Goal: Transaction & Acquisition: Obtain resource

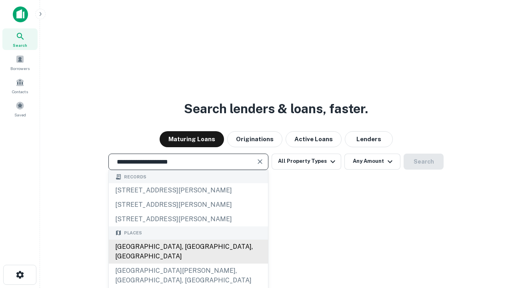
click at [188, 264] on div "Santa Monica, CA, USA" at bounding box center [188, 252] width 159 height 24
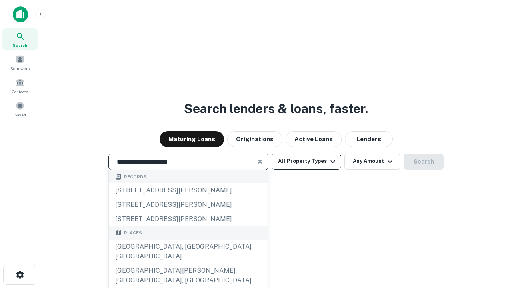
click at [306, 161] on button "All Property Types" at bounding box center [307, 162] width 70 height 16
type input "**********"
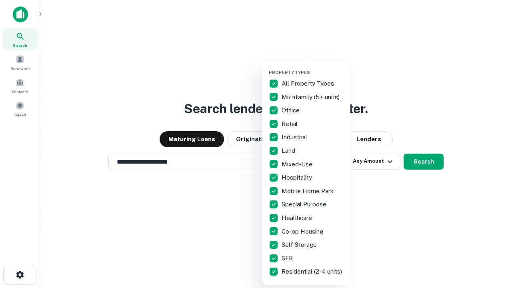
click at [313, 67] on button "button" at bounding box center [313, 67] width 88 height 0
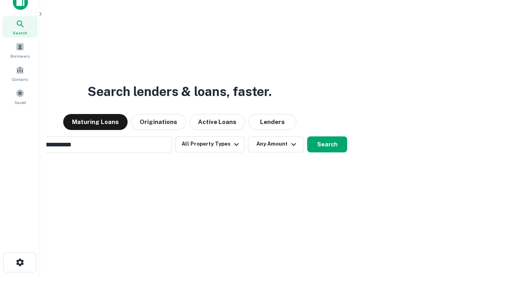
scroll to position [13, 0]
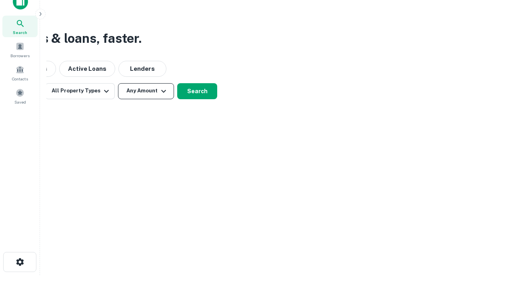
click at [146, 91] on button "Any Amount" at bounding box center [146, 91] width 56 height 16
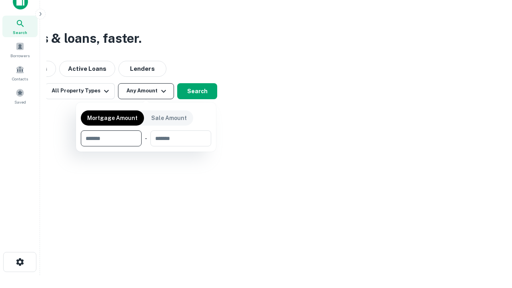
type input "*******"
click at [146, 146] on button "button" at bounding box center [146, 146] width 130 height 0
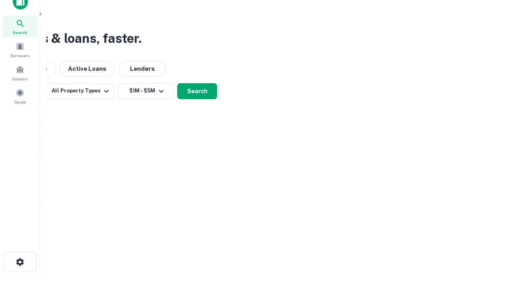
scroll to position [5, 148]
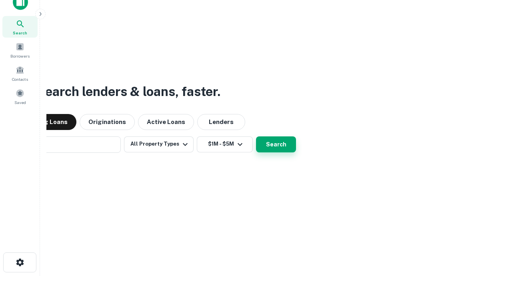
click at [256, 136] on button "Search" at bounding box center [276, 144] width 40 height 16
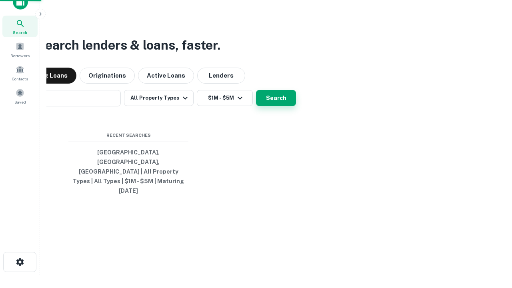
scroll to position [21, 226]
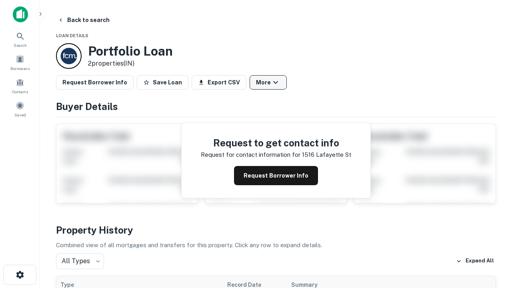
click at [268, 82] on button "More" at bounding box center [268, 82] width 37 height 14
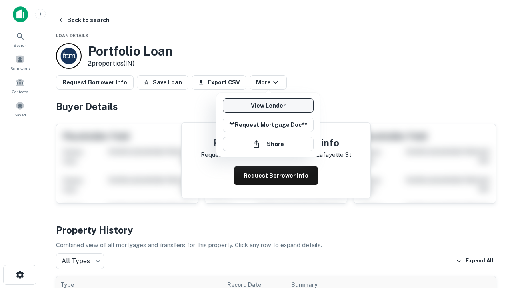
click at [268, 106] on link "View Lender" at bounding box center [268, 105] width 91 height 14
